Goal: Task Accomplishment & Management: Complete application form

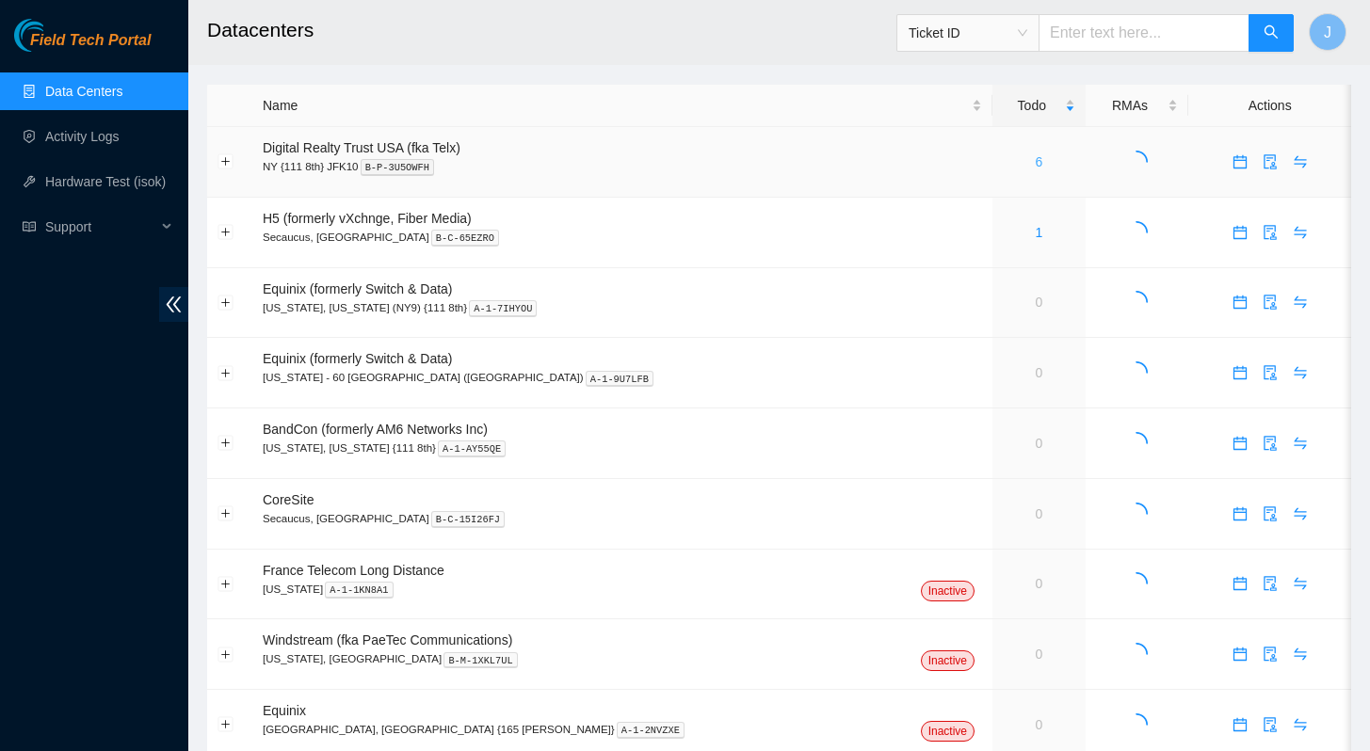
click at [1034, 164] on link "6" at bounding box center [1038, 161] width 8 height 15
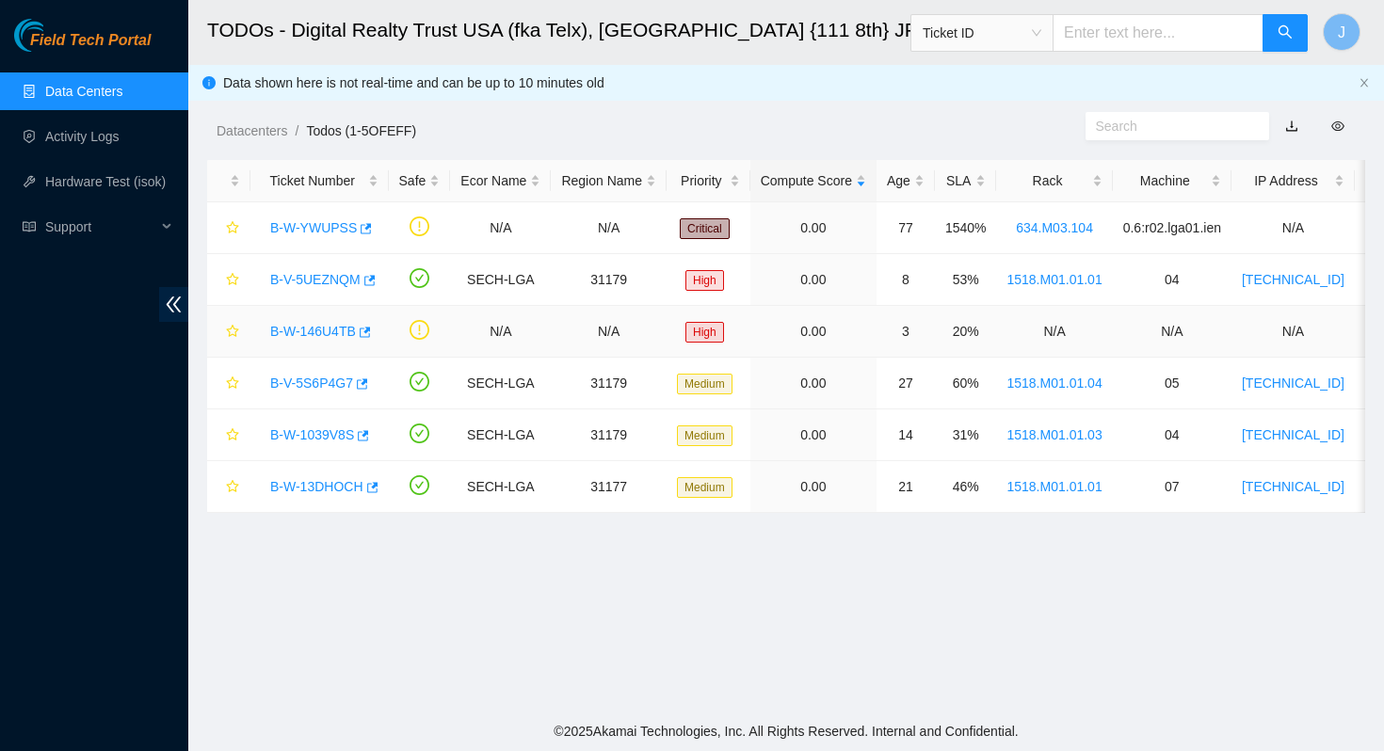
click at [301, 331] on link "B-W-146U4TB" at bounding box center [313, 331] width 86 height 15
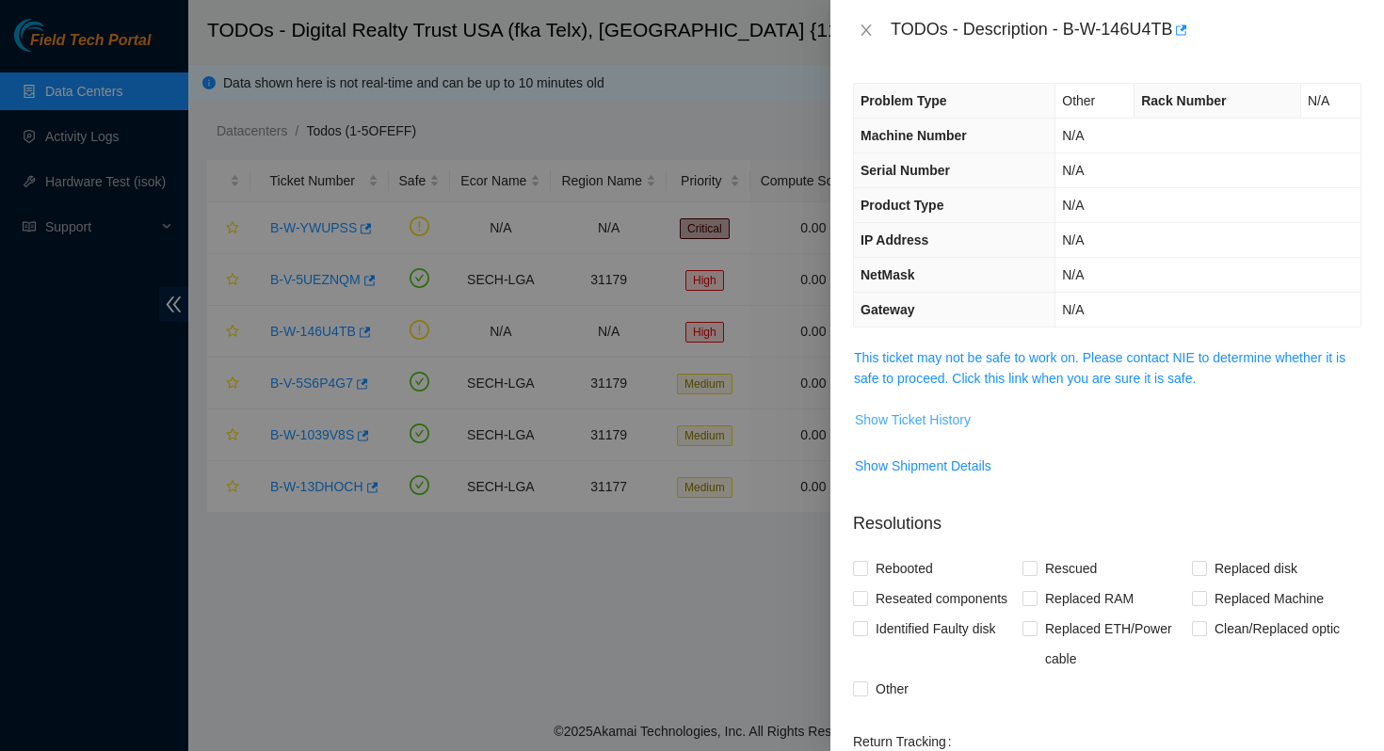
click at [926, 425] on span "Show Ticket History" at bounding box center [913, 419] width 116 height 21
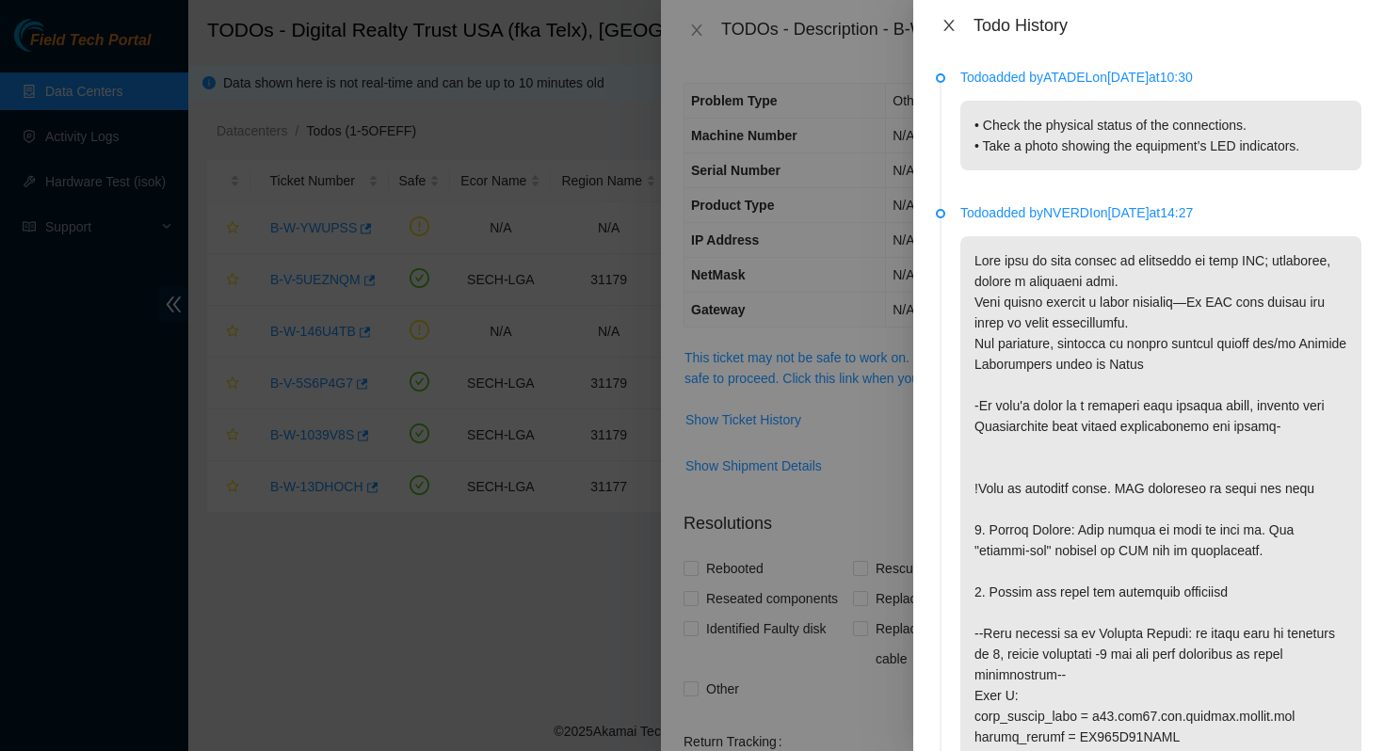
click at [947, 18] on icon "close" at bounding box center [948, 25] width 15 height 15
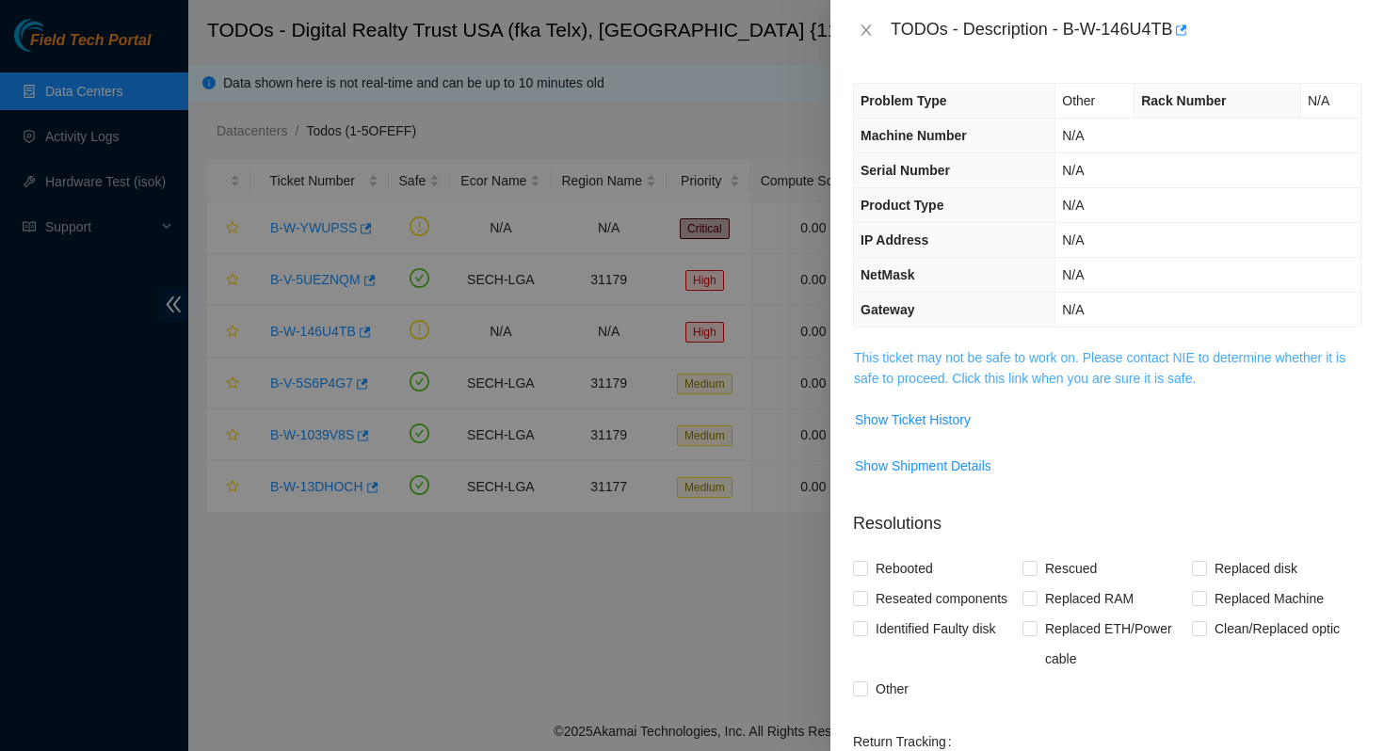
click at [998, 362] on link "This ticket may not be safe to work on. Please contact NIE to determine whether…" at bounding box center [1099, 368] width 491 height 36
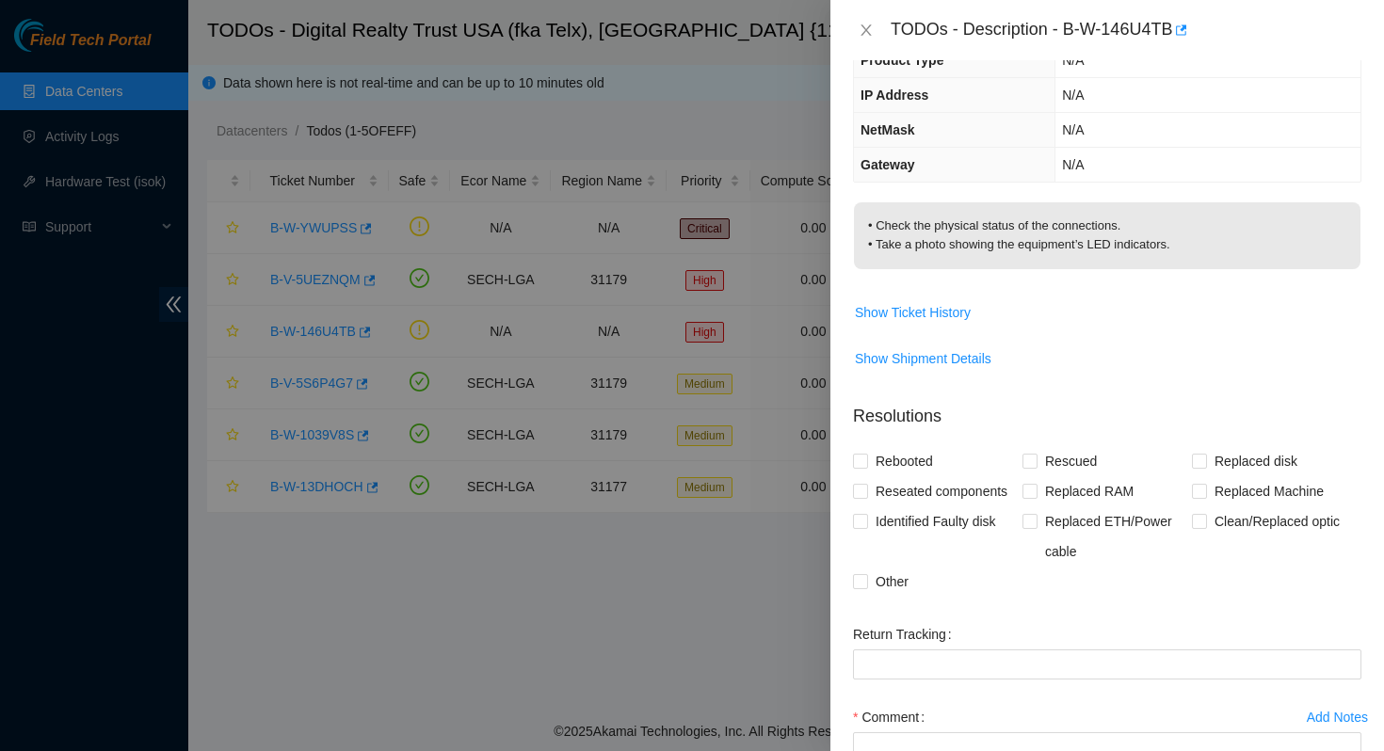
scroll to position [282, 0]
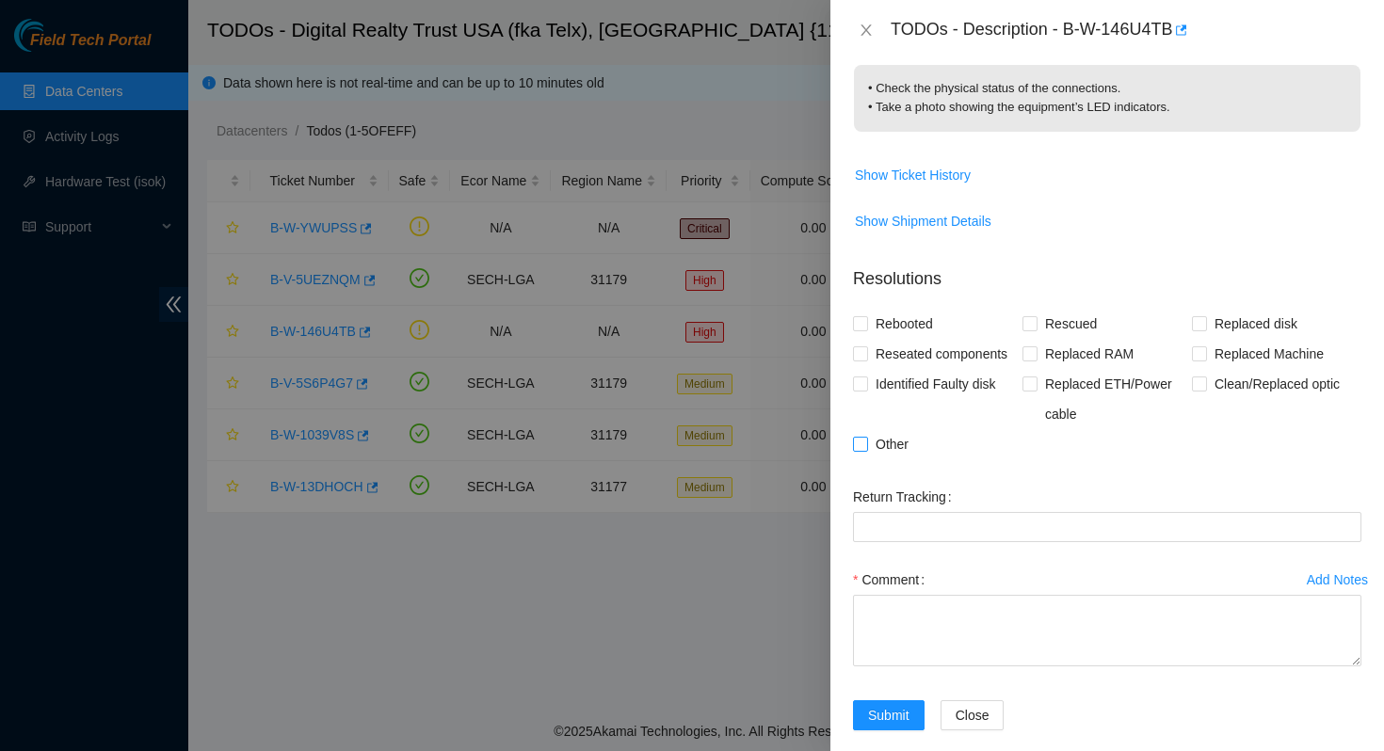
click at [860, 450] on input "Other" at bounding box center [859, 443] width 13 height 13
checkbox input "true"
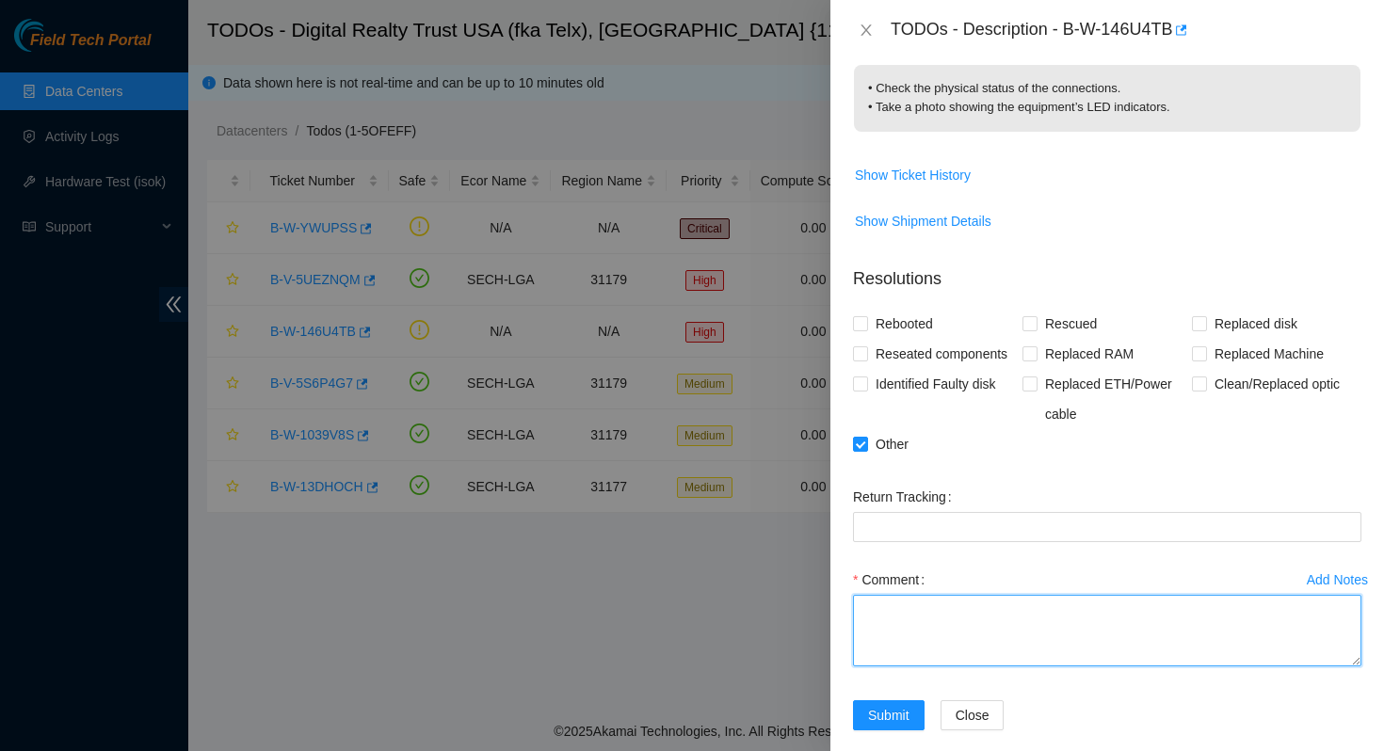
click at [911, 661] on textarea "Comment" at bounding box center [1107, 631] width 508 height 72
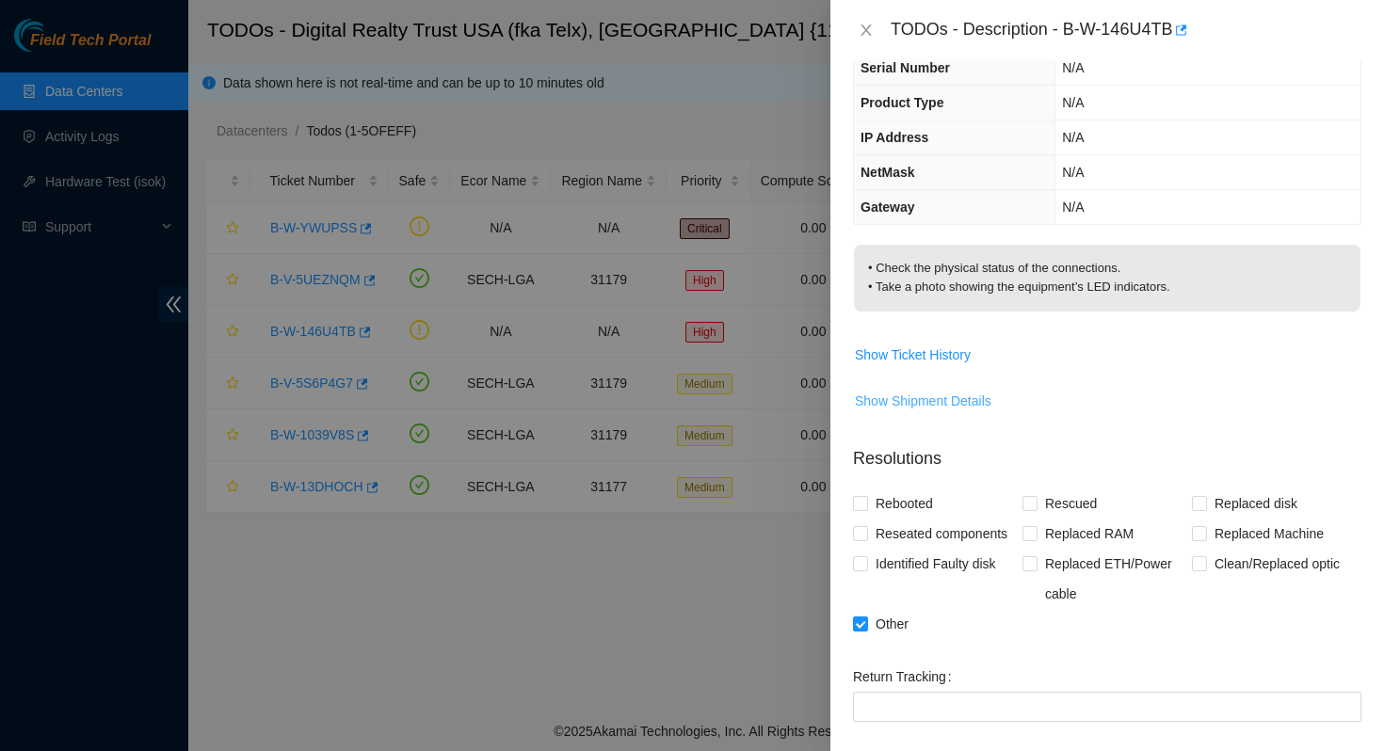
scroll to position [134, 0]
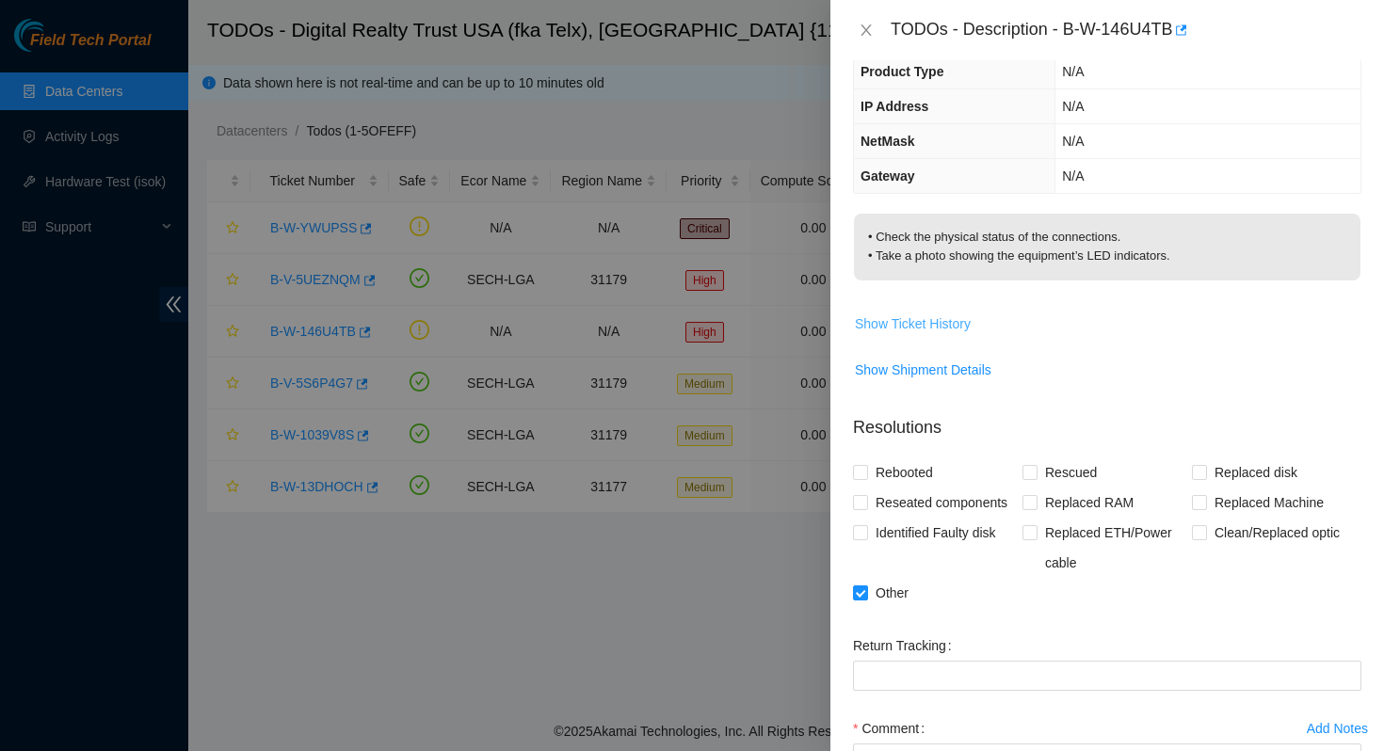
click at [941, 316] on span "Show Ticket History" at bounding box center [913, 323] width 116 height 21
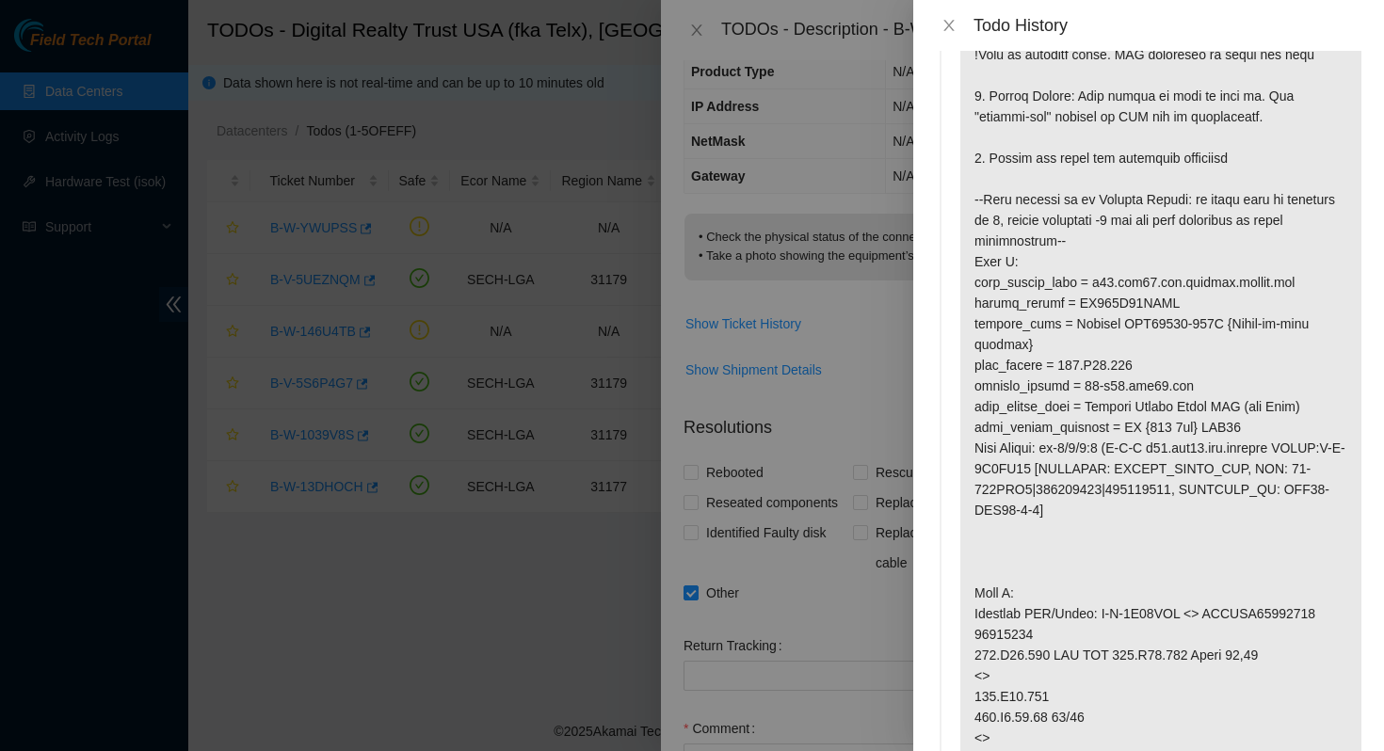
scroll to position [555, 0]
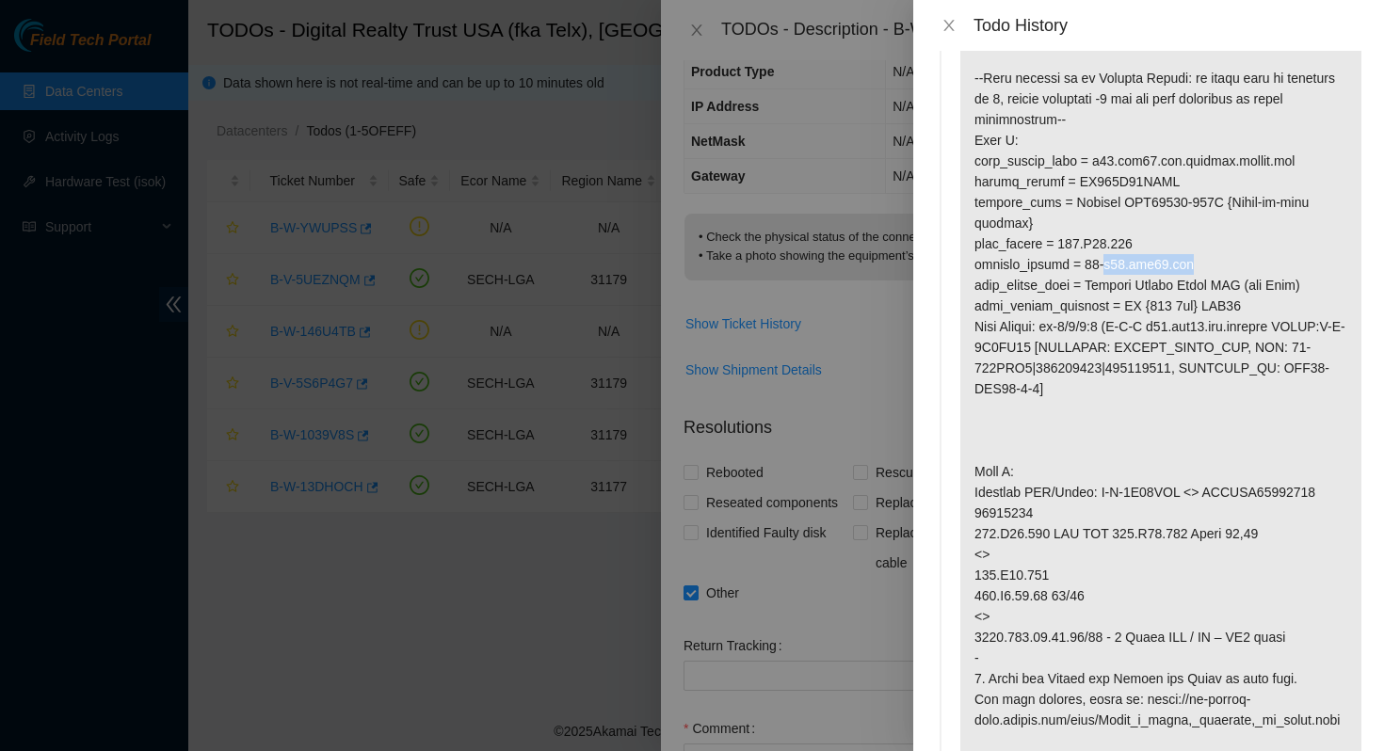
drag, startPoint x: 1119, startPoint y: 266, endPoint x: 1202, endPoint y: 262, distance: 83.0
click at [1202, 262] on p at bounding box center [1160, 358] width 401 height 1354
copy p "r02.lga01.icn"
click at [949, 28] on icon "close" at bounding box center [948, 25] width 15 height 15
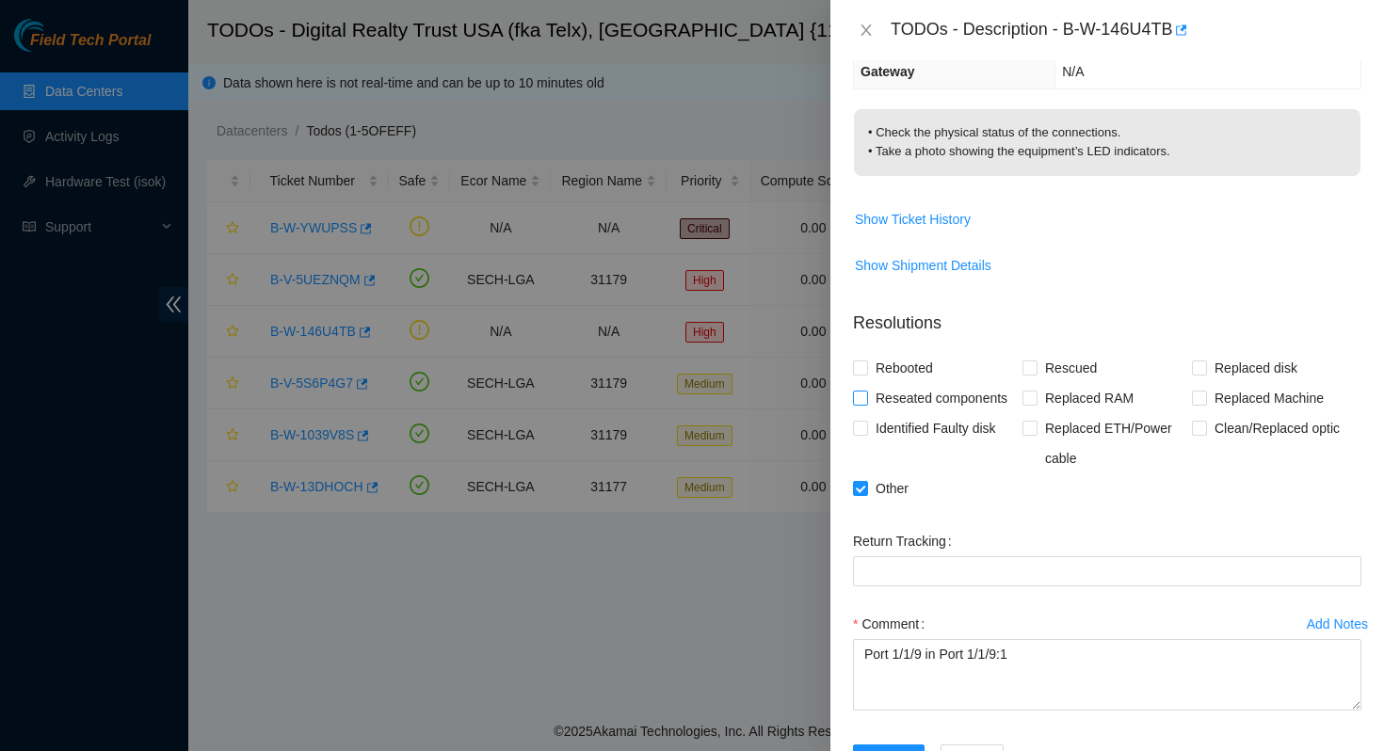
scroll to position [337, 0]
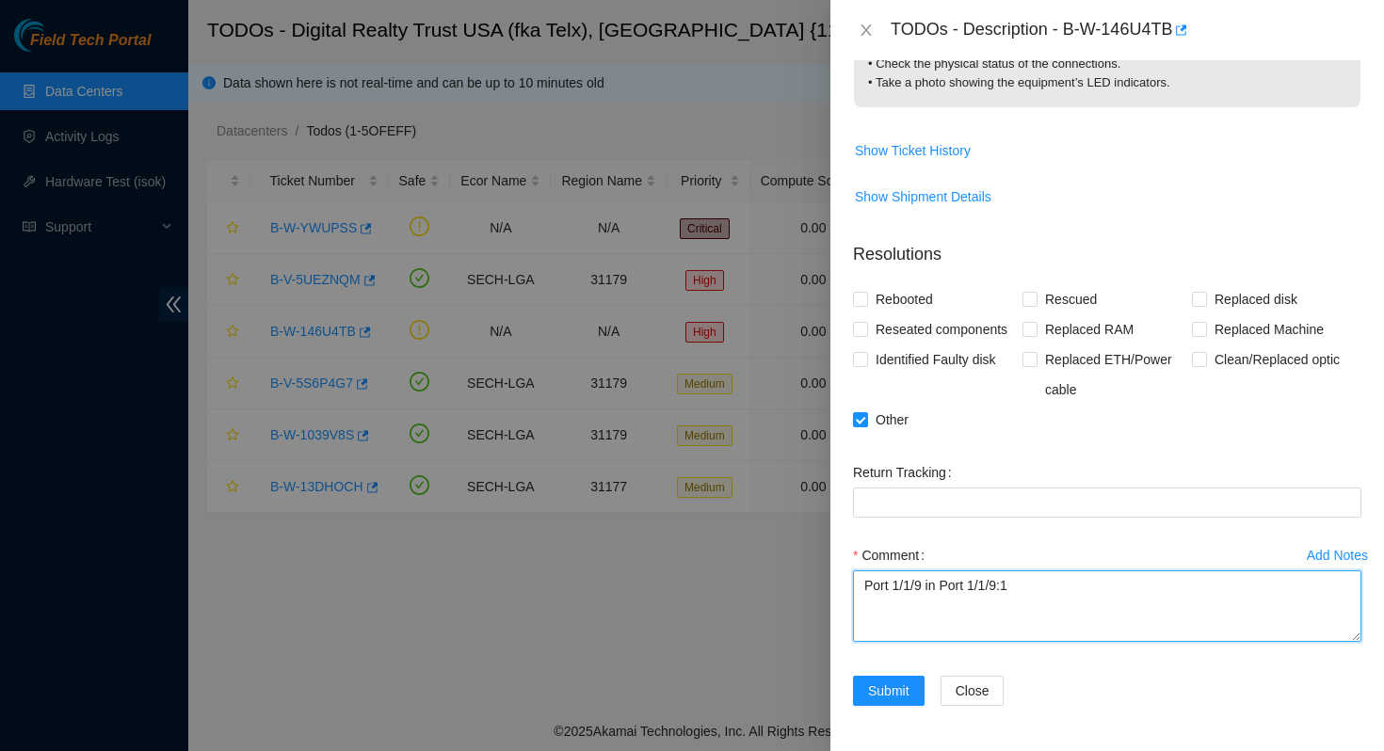
click at [1064, 585] on textarea "Port 1/1/9 in Port 1/1/9:1" at bounding box center [1107, 606] width 508 height 72
click at [941, 585] on textarea "Port 1/1/9 in Port 1/1/9:1" at bounding box center [1107, 606] width 508 height 72
paste textarea "r02.lga01.icn"
click at [1260, 605] on textarea "Port 1/1/9 in r02.lga01.icn is lit orange meaning one of the 2 connections in t…" at bounding box center [1107, 606] width 508 height 72
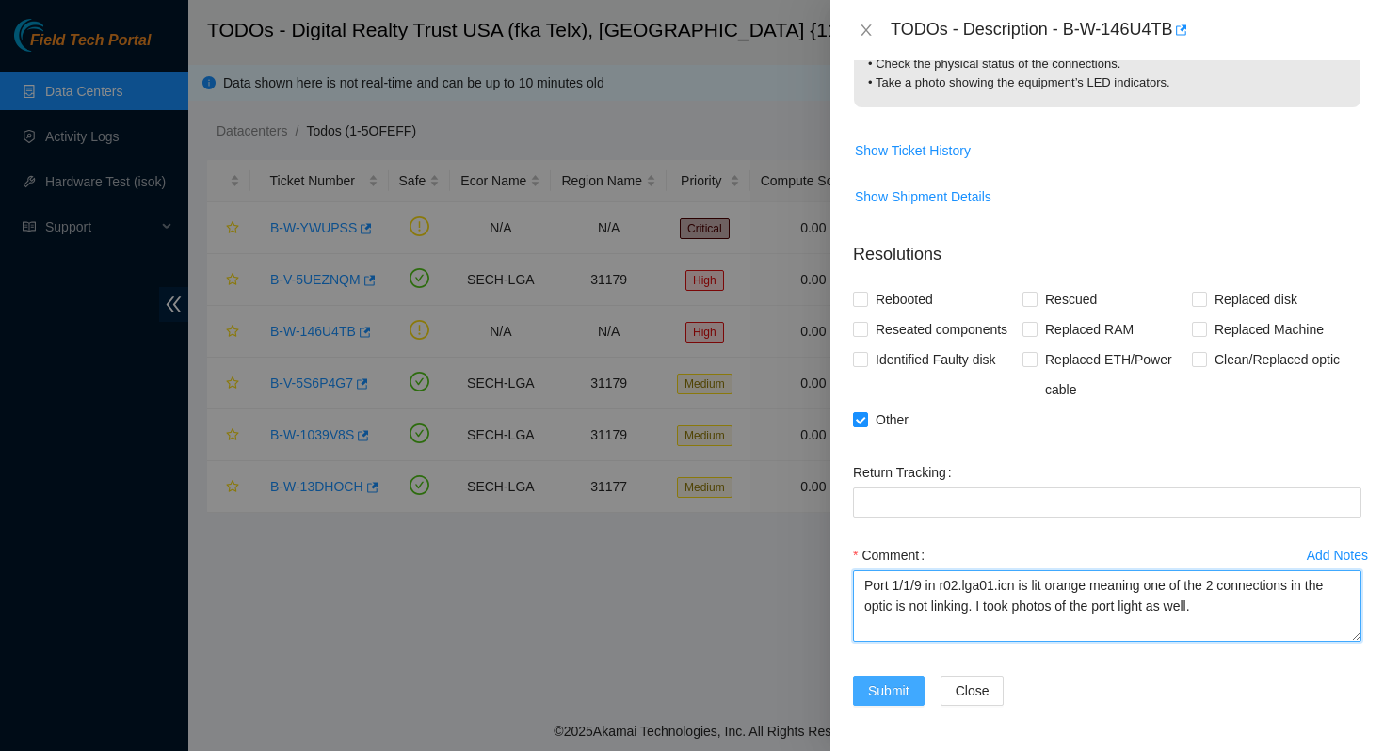
type textarea "Port 1/1/9 in r02.lga01.icn is lit orange meaning one of the 2 connections in t…"
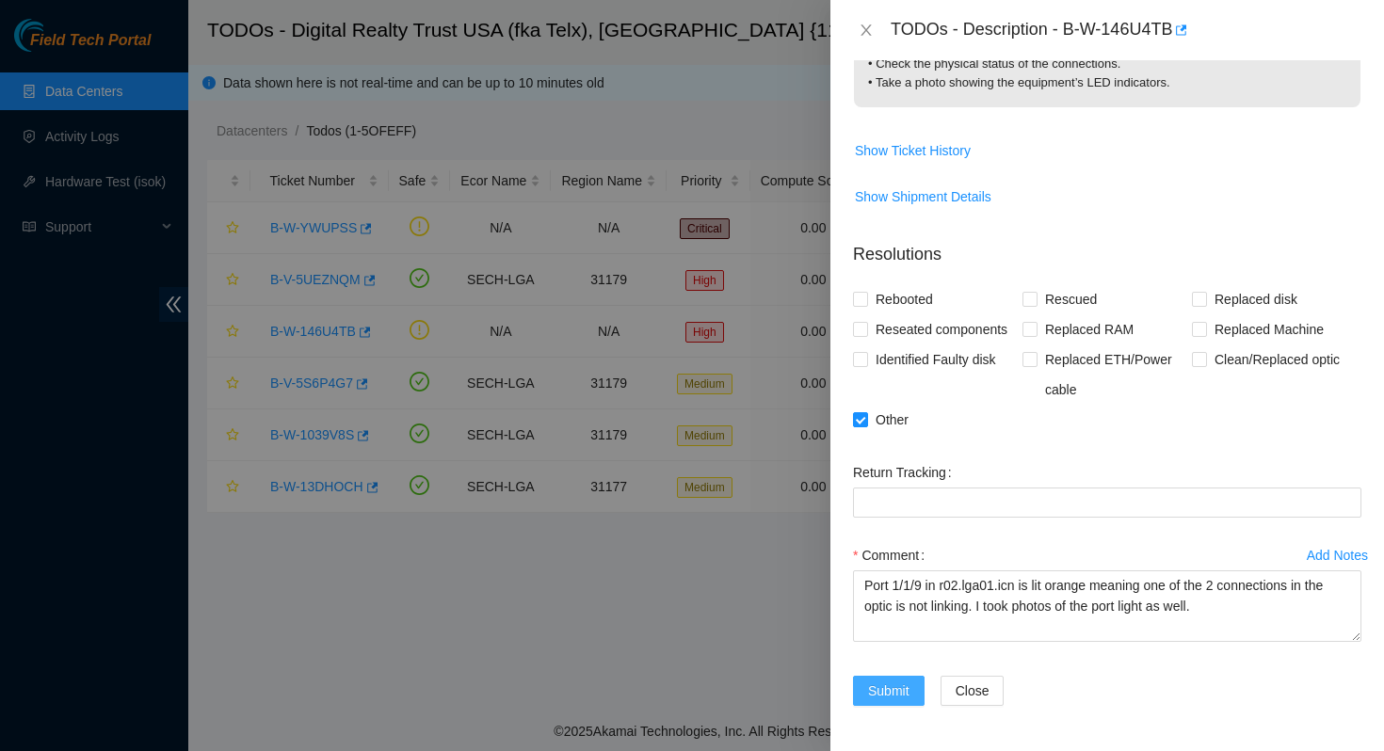
click at [893, 695] on span "Submit" at bounding box center [888, 691] width 41 height 21
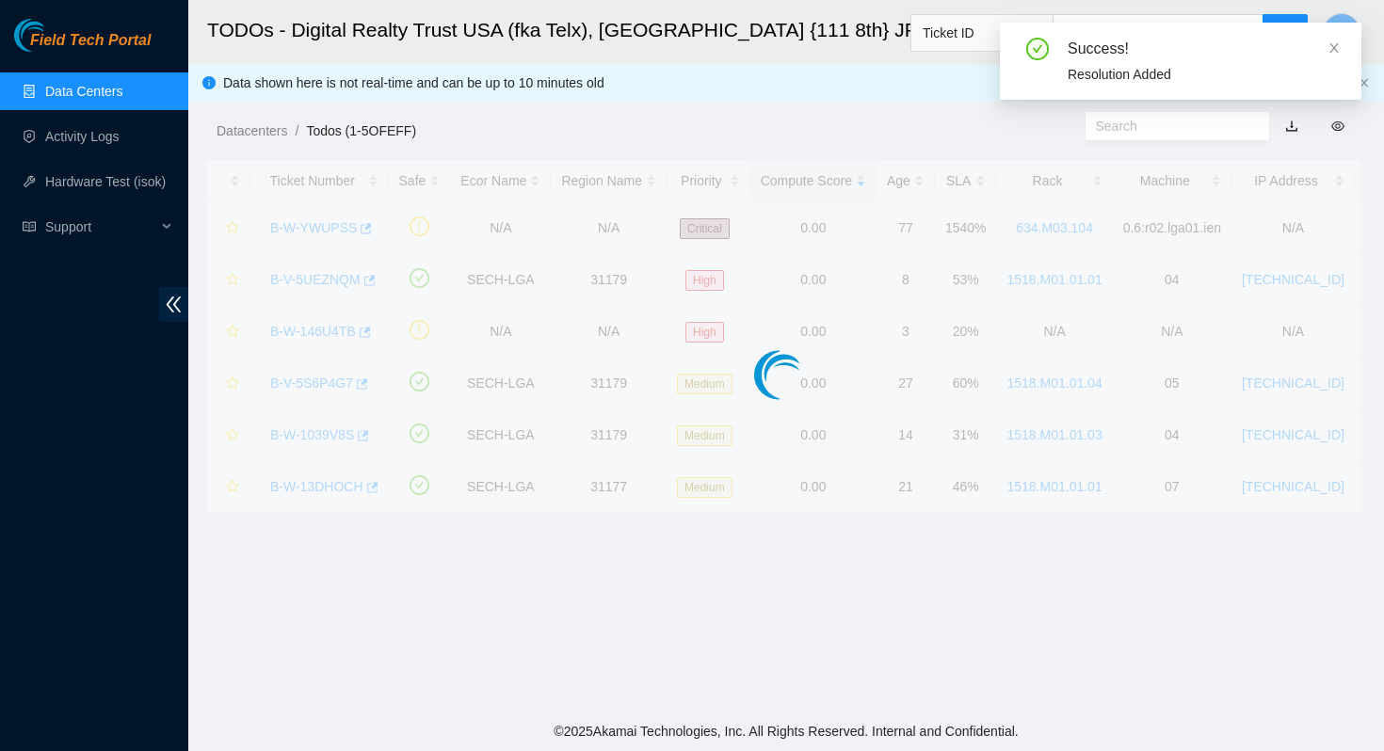
scroll to position [382, 0]
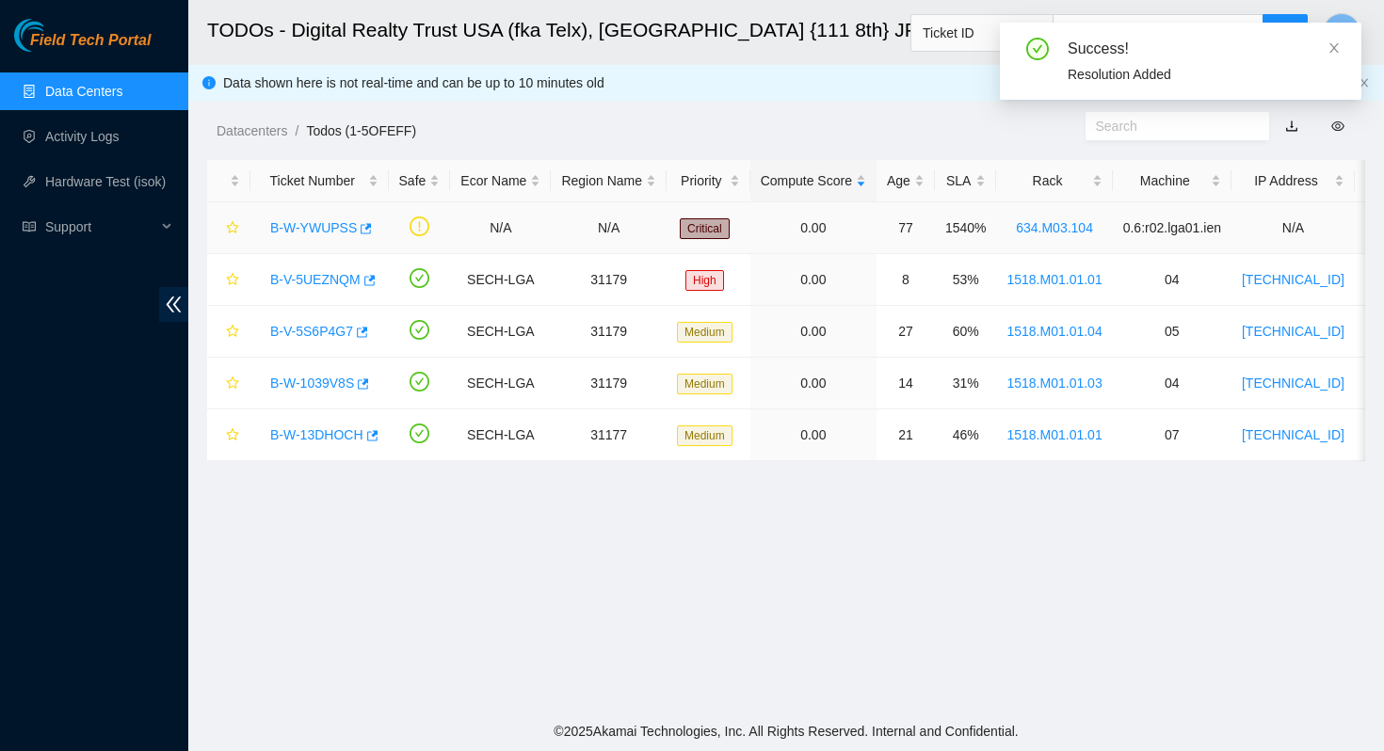
click at [320, 227] on link "B-W-YWUPSS" at bounding box center [313, 227] width 87 height 15
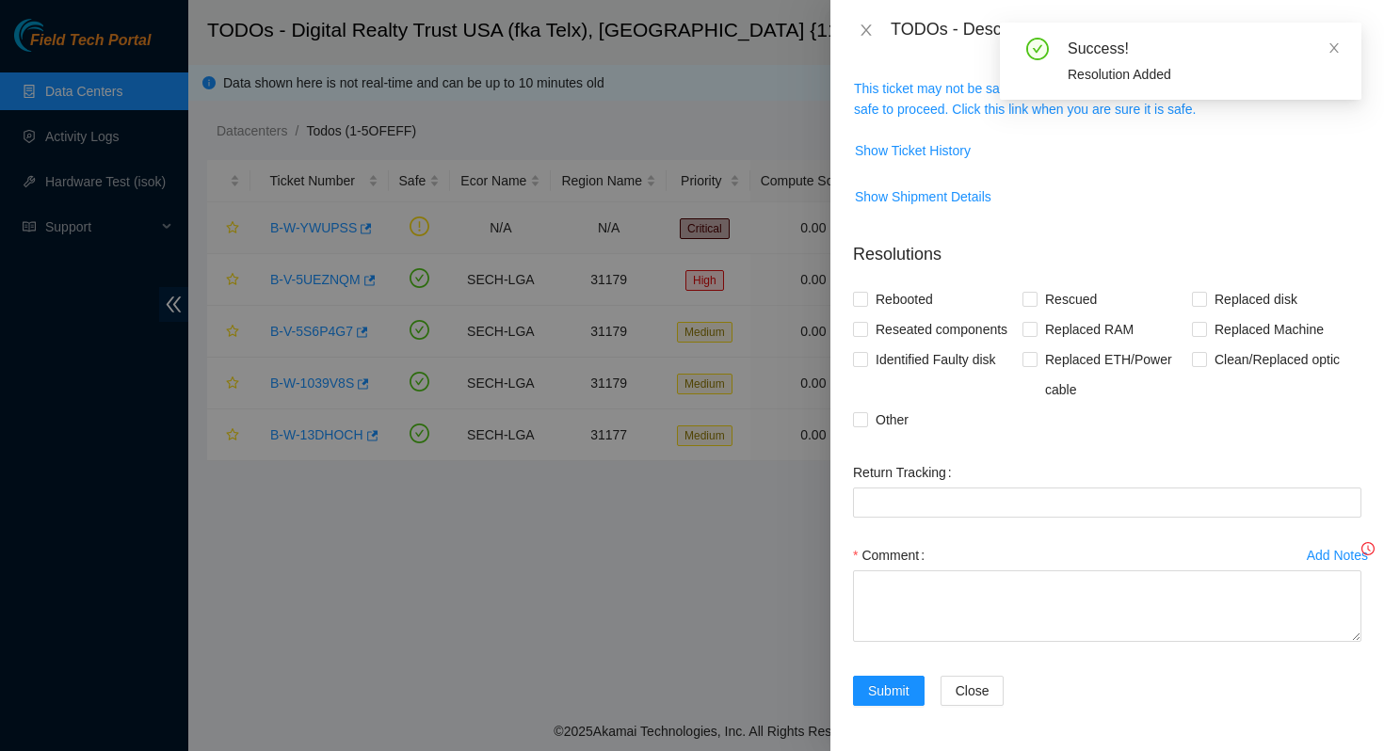
scroll to position [334, 0]
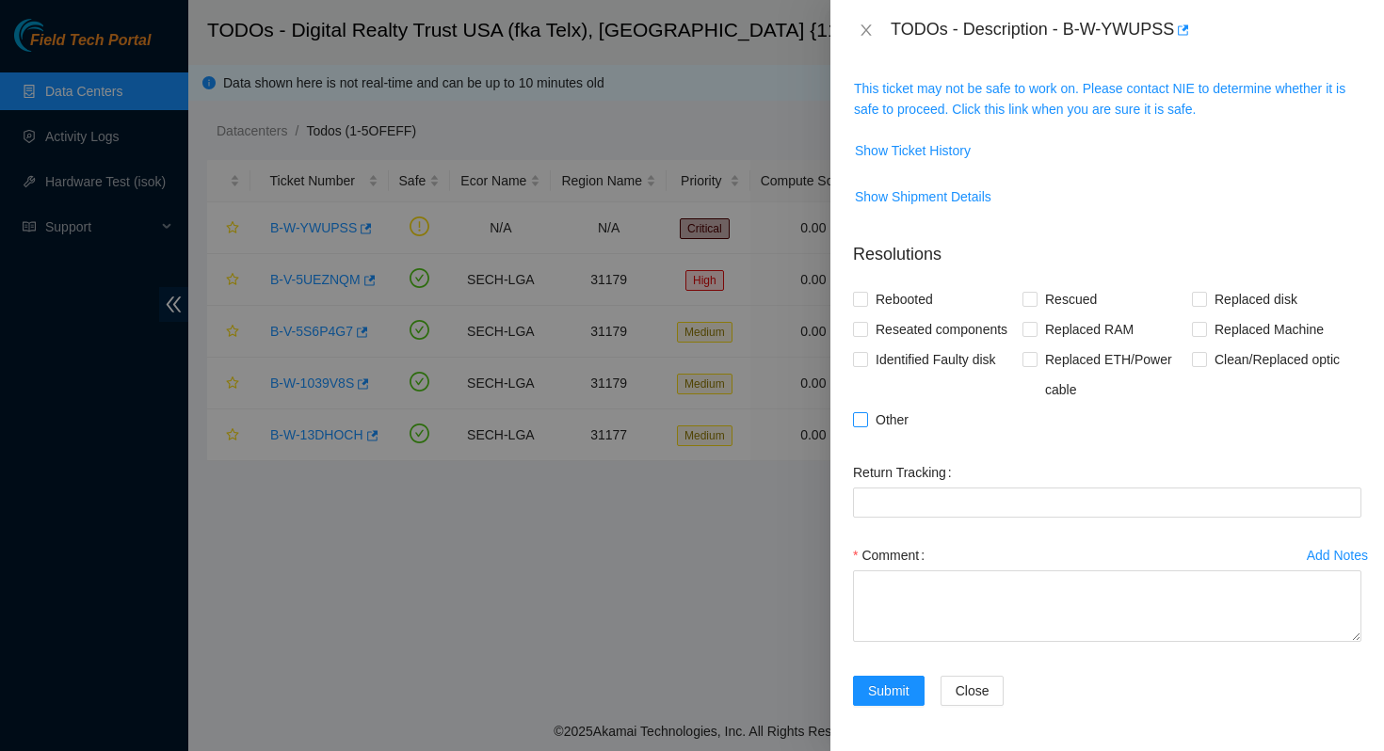
click at [864, 419] on input "Other" at bounding box center [859, 418] width 13 height 13
checkbox input "true"
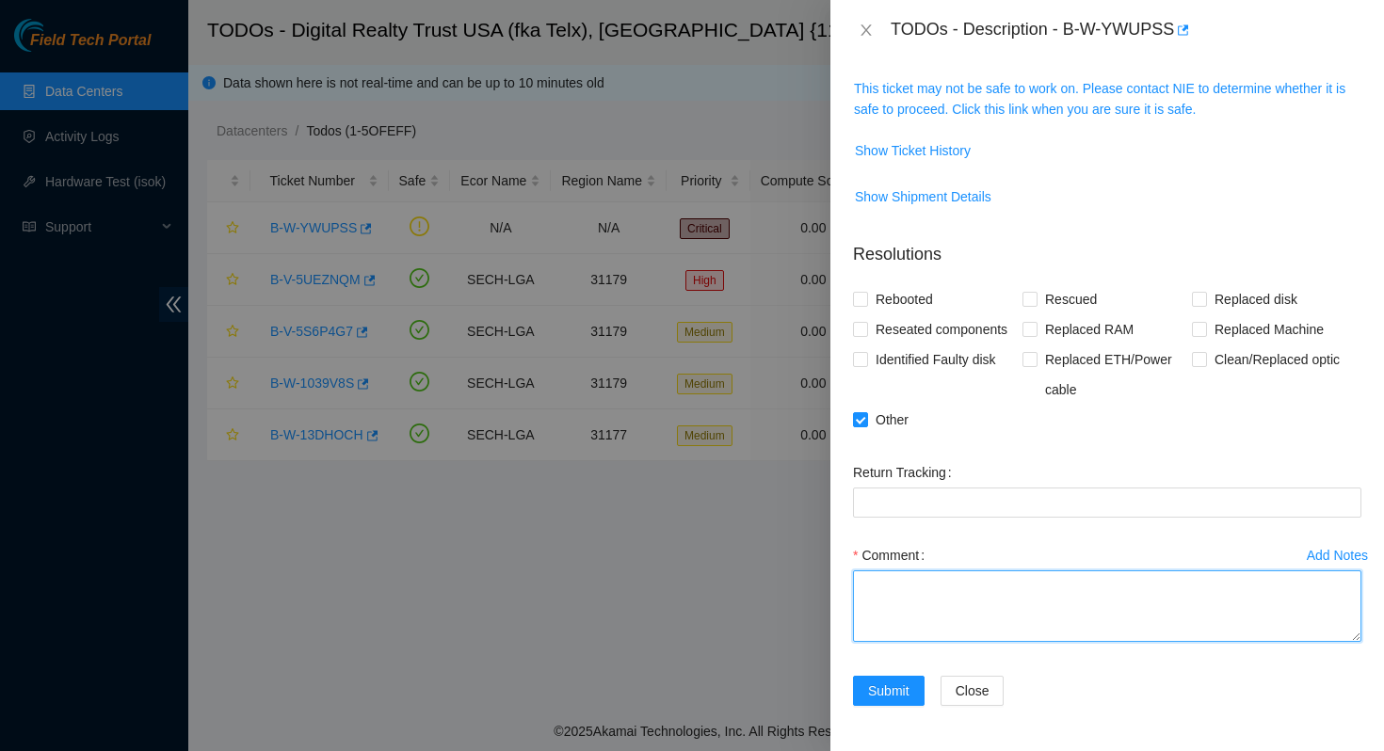
click at [947, 605] on textarea "Comment" at bounding box center [1107, 606] width 508 height 72
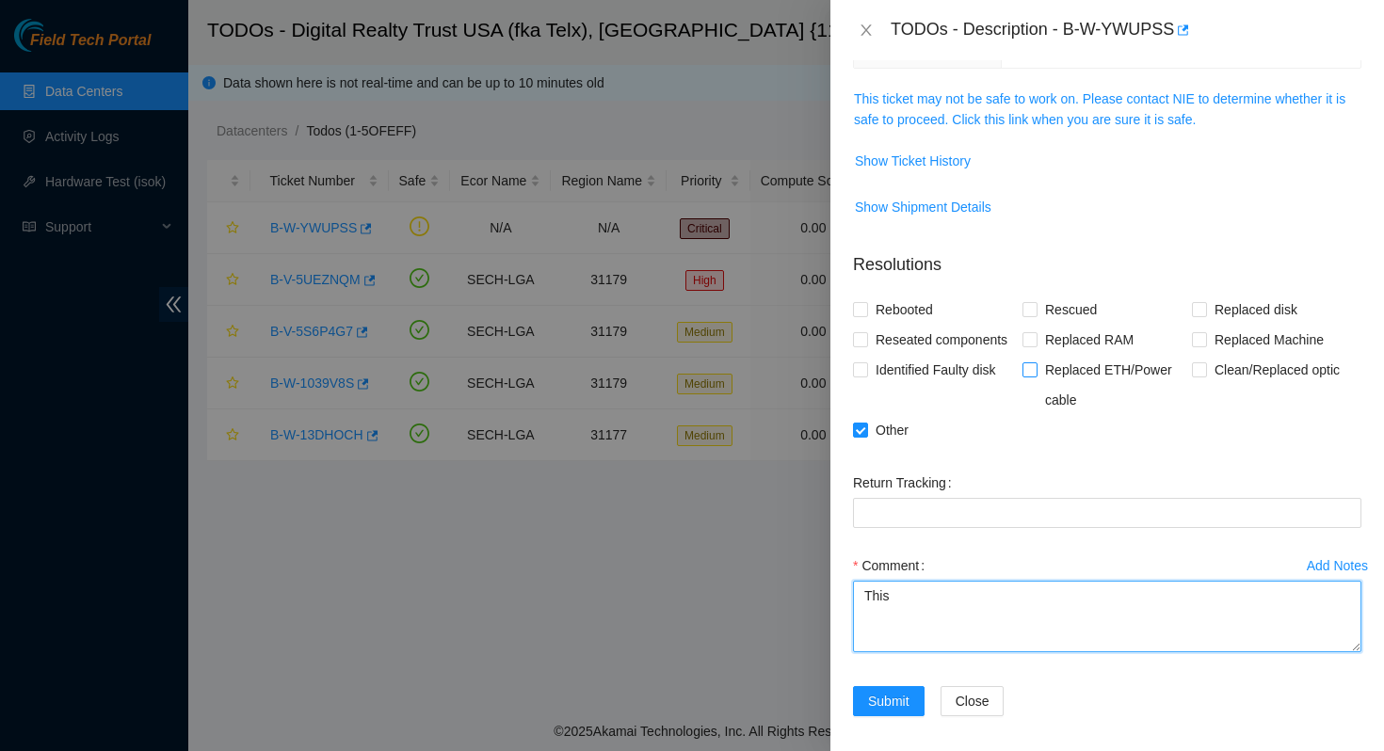
scroll to position [225, 0]
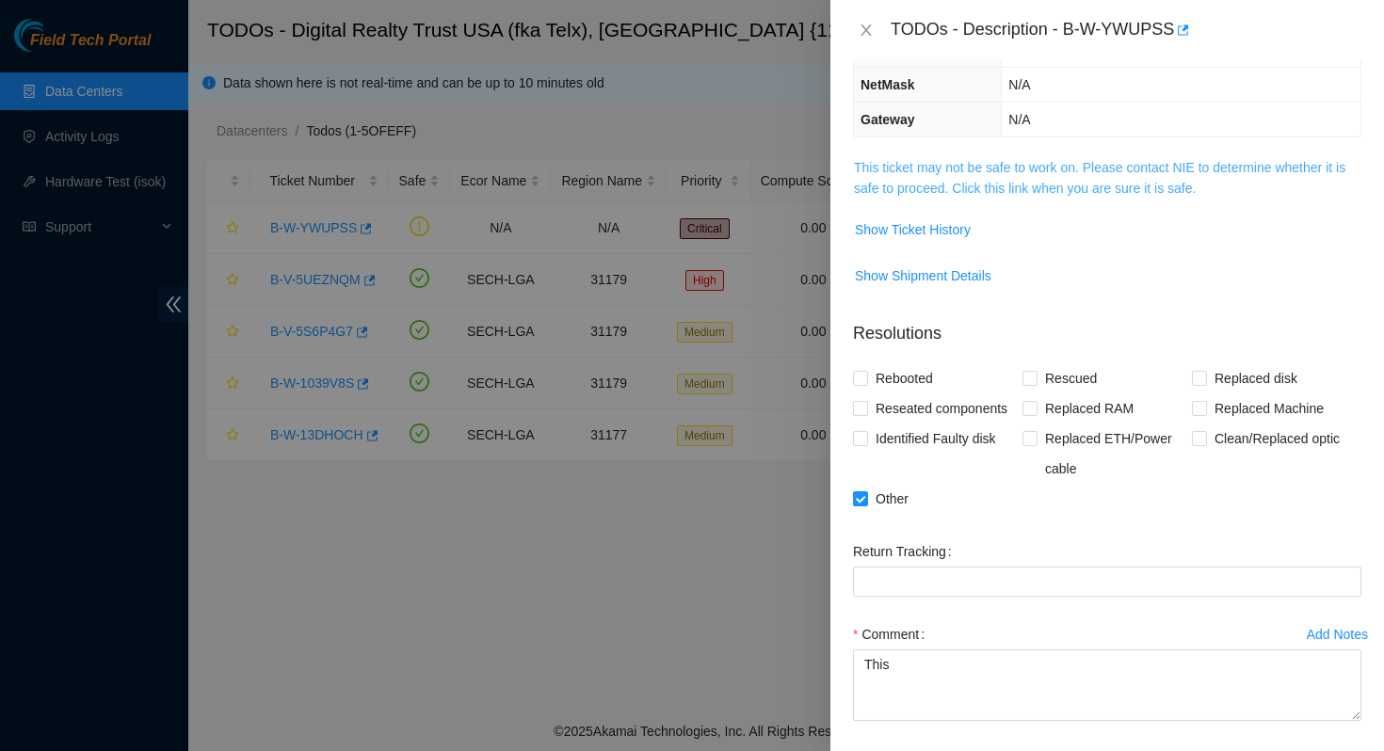
click at [1031, 169] on link "This ticket may not be safe to work on. Please contact NIE to determine whether…" at bounding box center [1099, 178] width 491 height 36
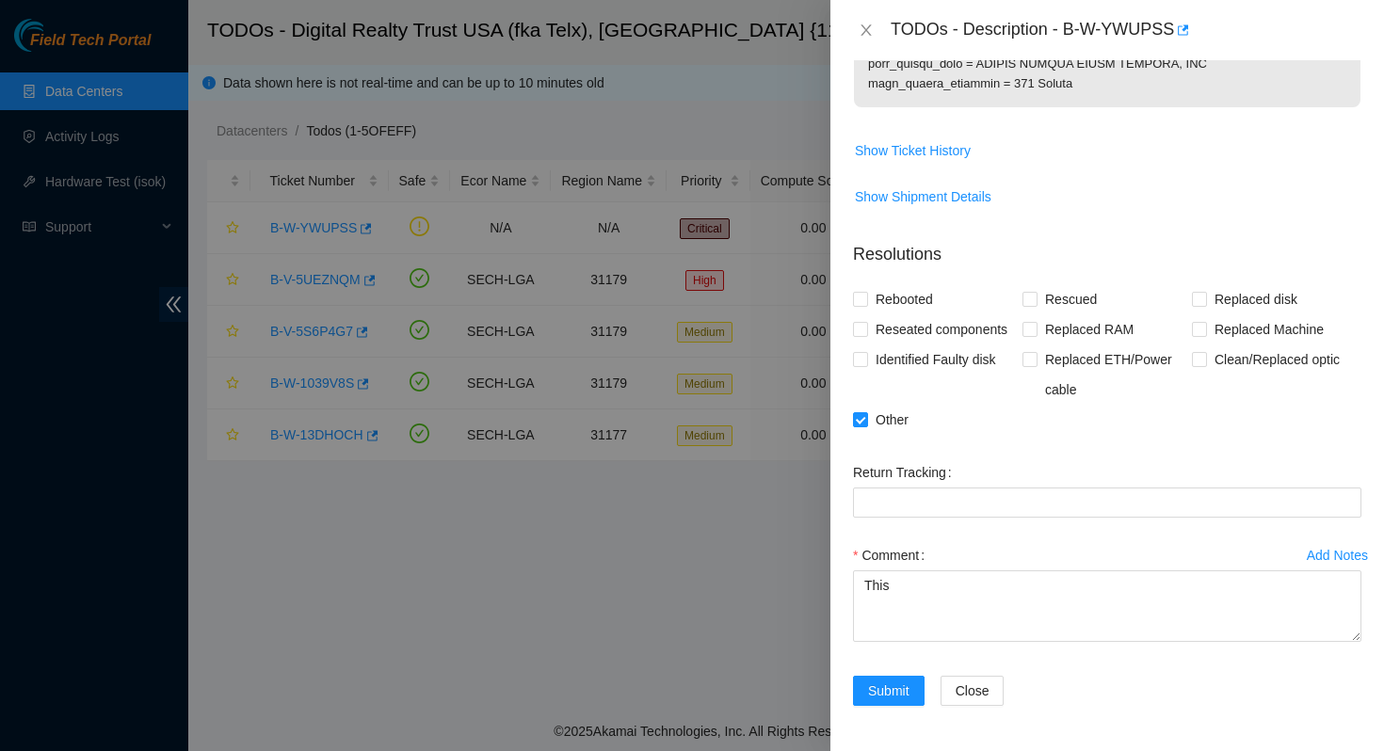
scroll to position [1198, 0]
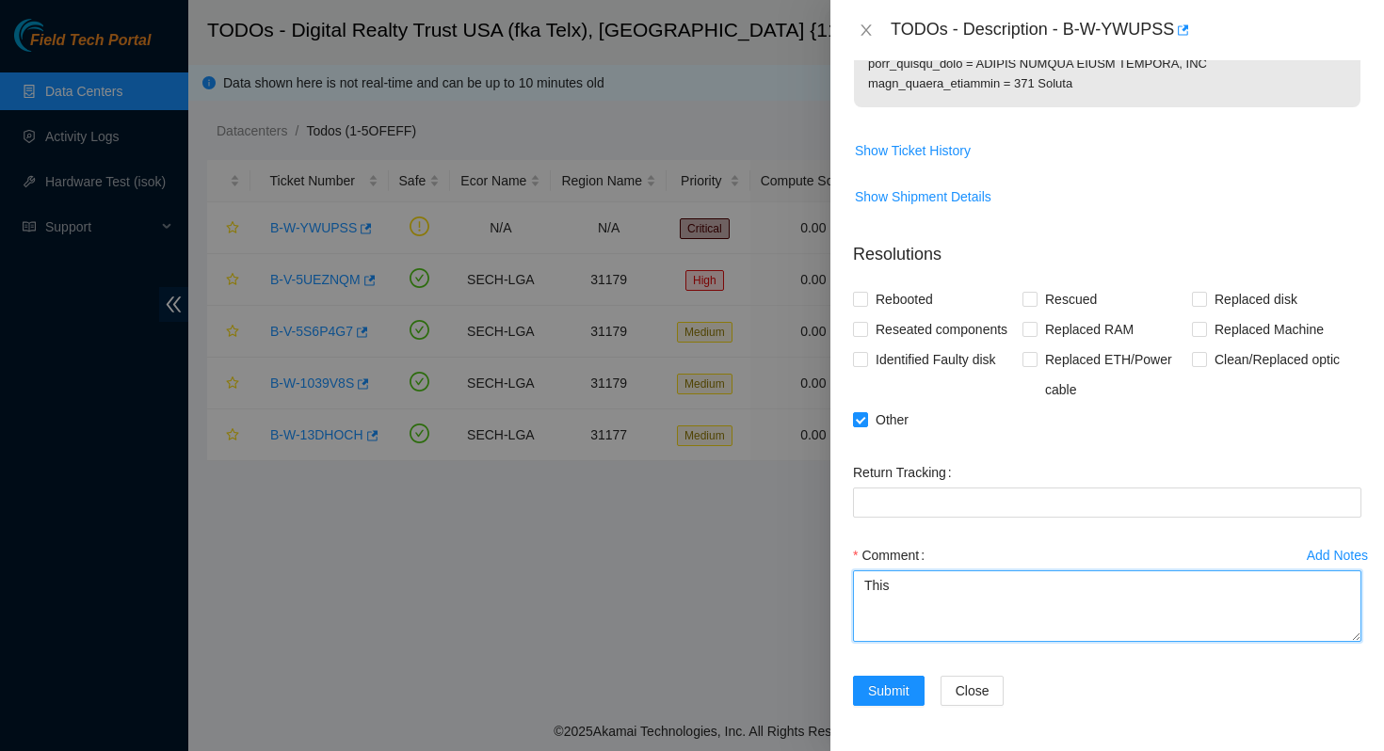
click at [965, 613] on textarea "This" at bounding box center [1107, 606] width 508 height 72
click at [958, 606] on textarea "This issue has been worked on for many months with no progress. I ahve worked w…" at bounding box center [1107, 606] width 508 height 72
click at [938, 604] on textarea "This issue has been worked on for many months with no progress. I ahve worked w…" at bounding box center [1107, 606] width 508 height 72
click at [1088, 611] on textarea "This issue has been worked on for many months with no progress. I ahve worked w…" at bounding box center [1107, 606] width 508 height 72
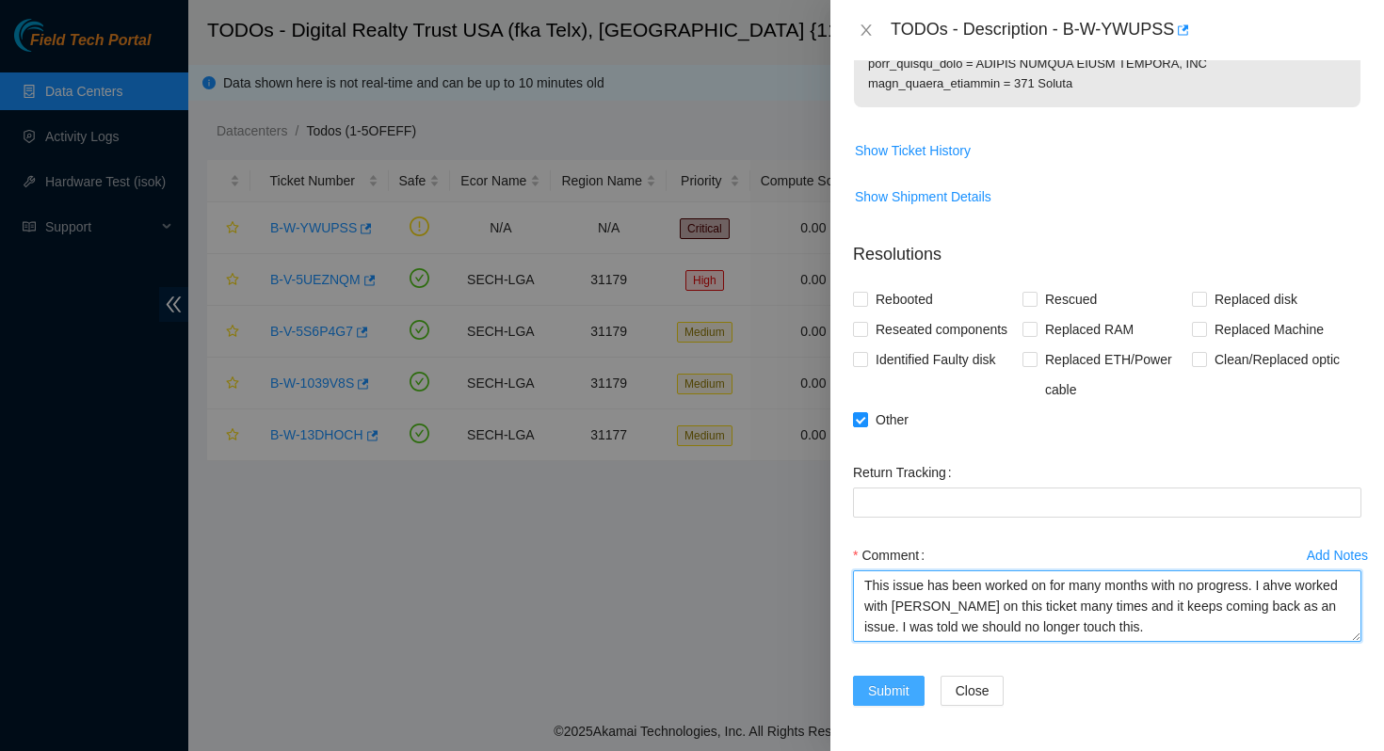
type textarea "This issue has been worked on for many months with no progress. I ahve worked w…"
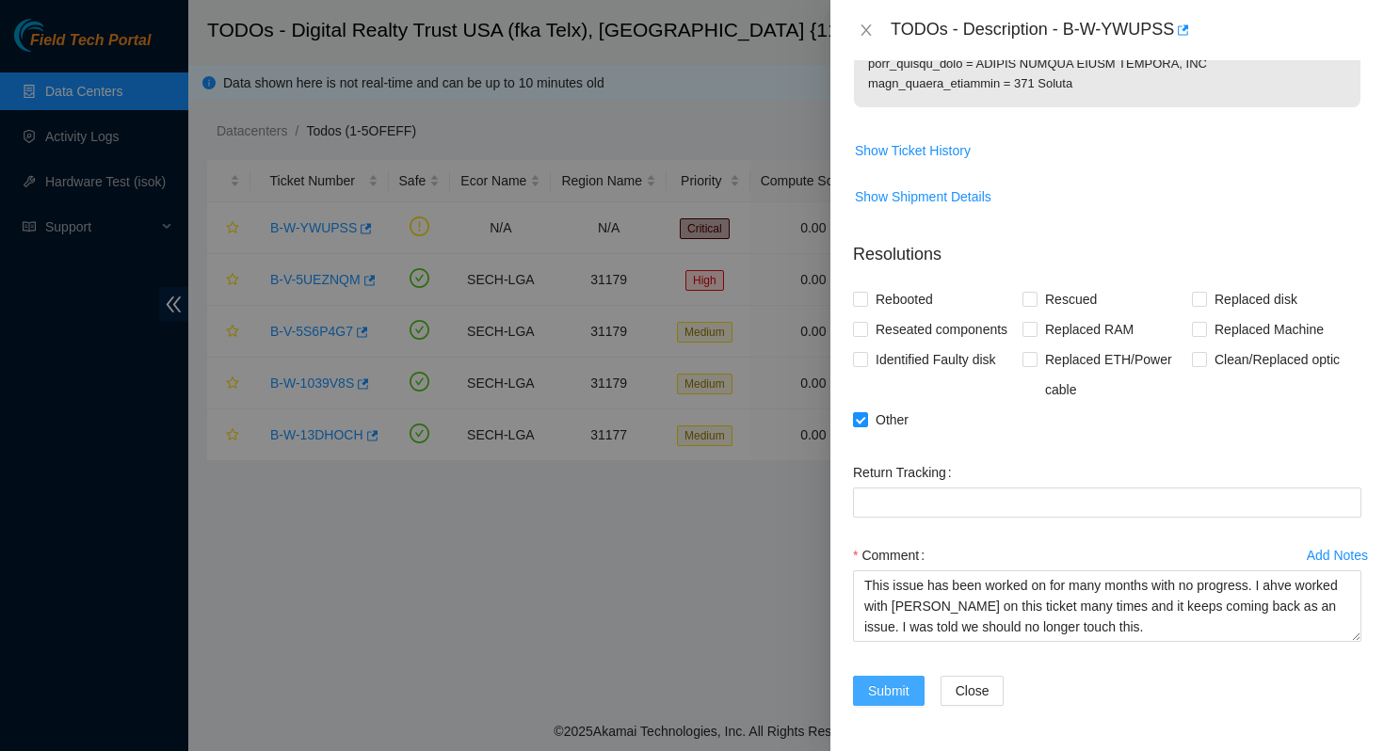
click at [886, 694] on span "Submit" at bounding box center [888, 691] width 41 height 21
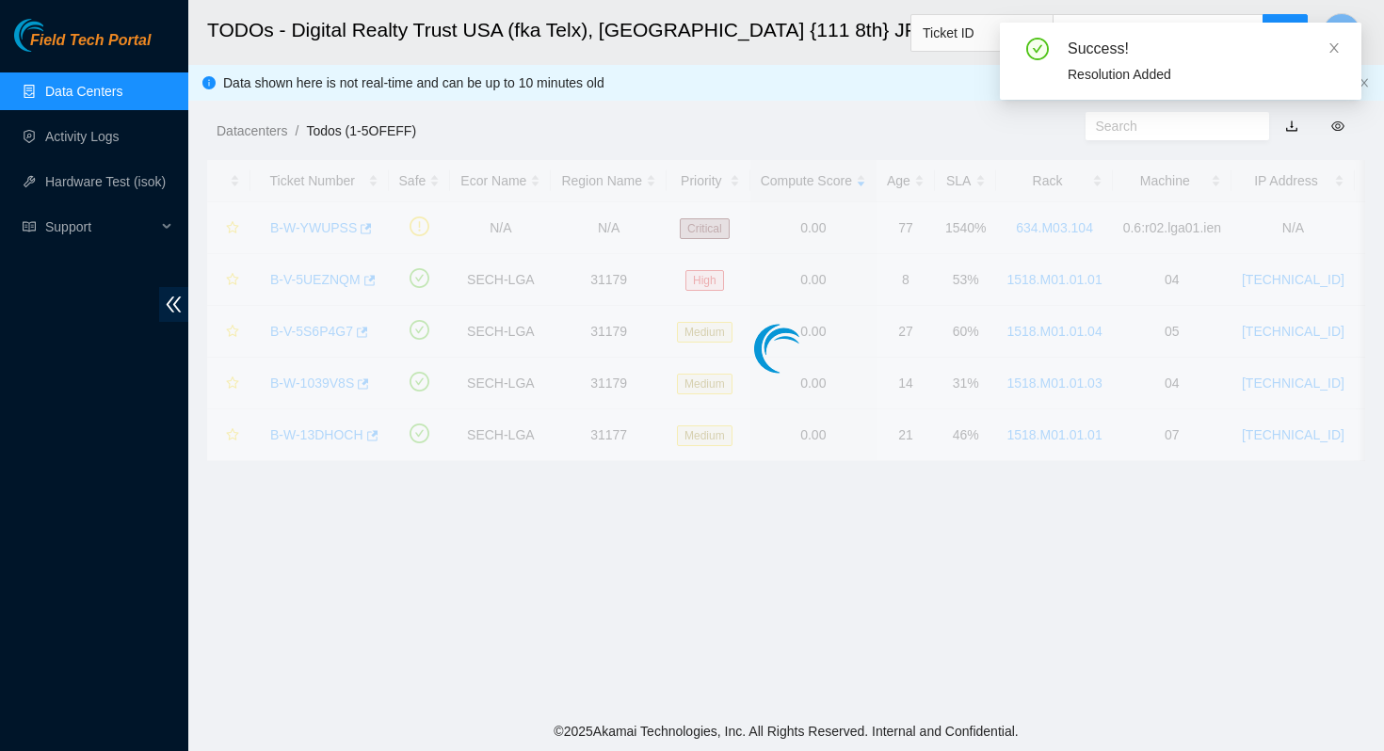
scroll to position [382, 0]
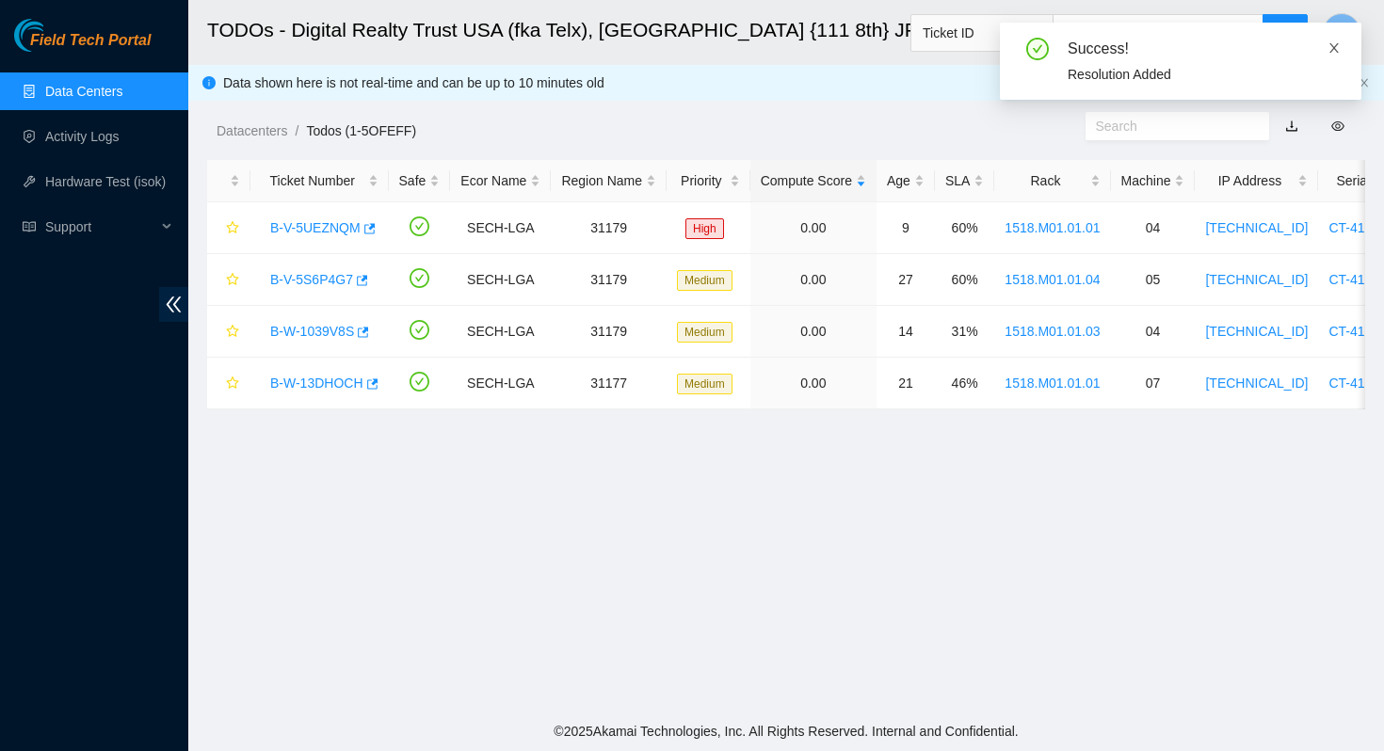
click at [1332, 46] on icon "close" at bounding box center [1333, 47] width 9 height 9
